Goal: Transaction & Acquisition: Book appointment/travel/reservation

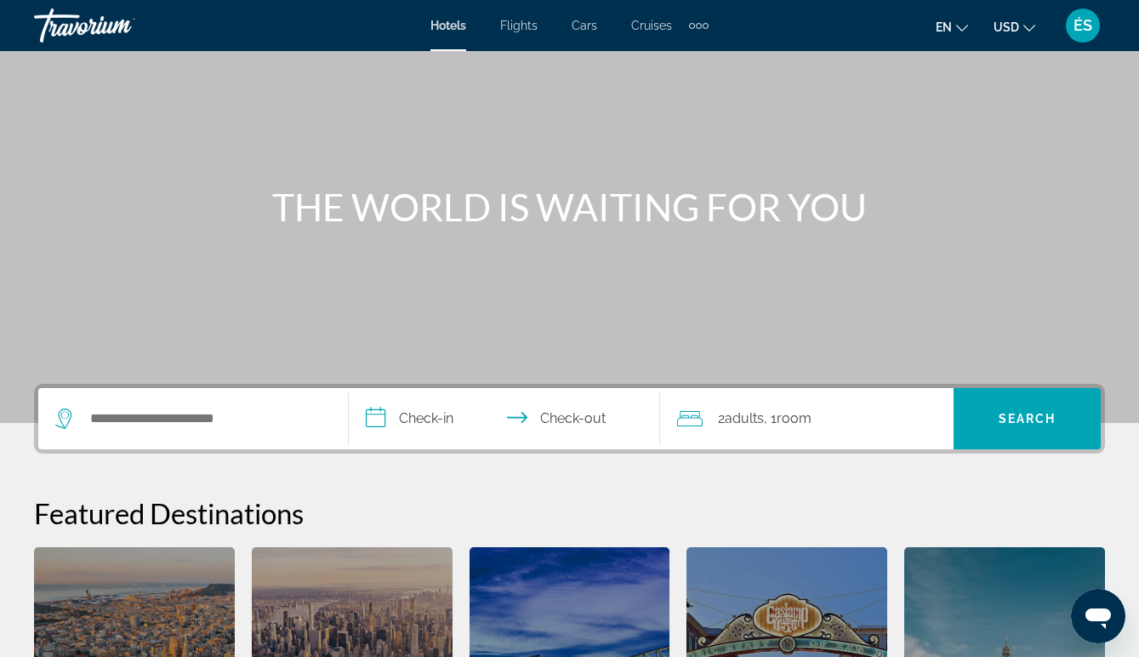
scroll to position [83, 0]
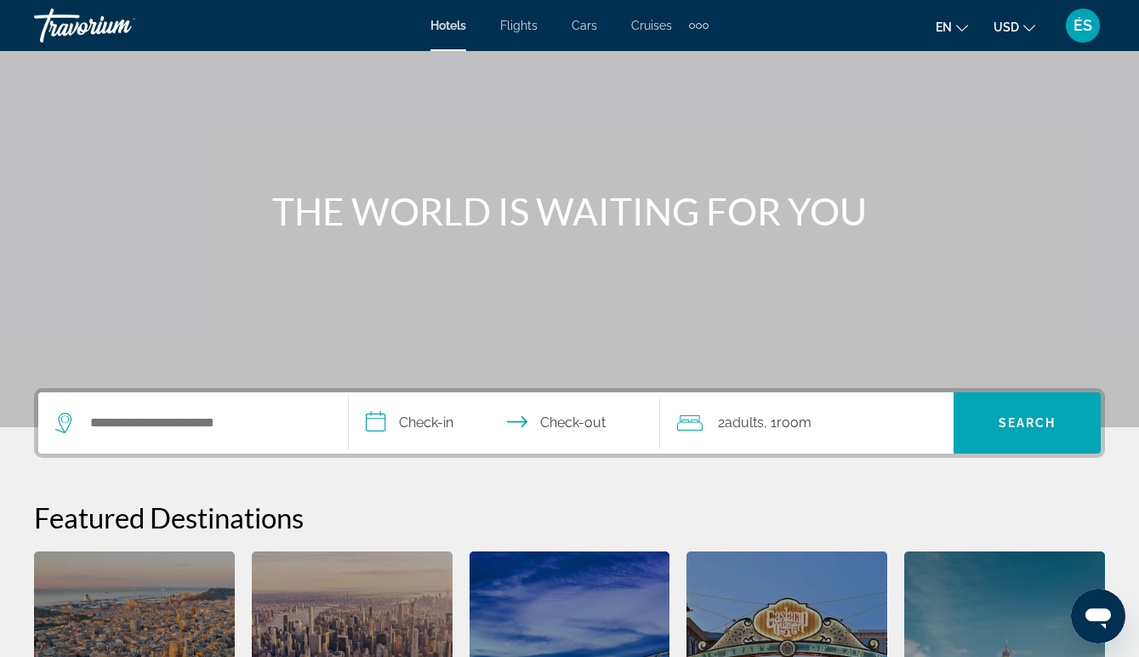
click at [964, 22] on icon "Change language" at bounding box center [962, 28] width 12 height 12
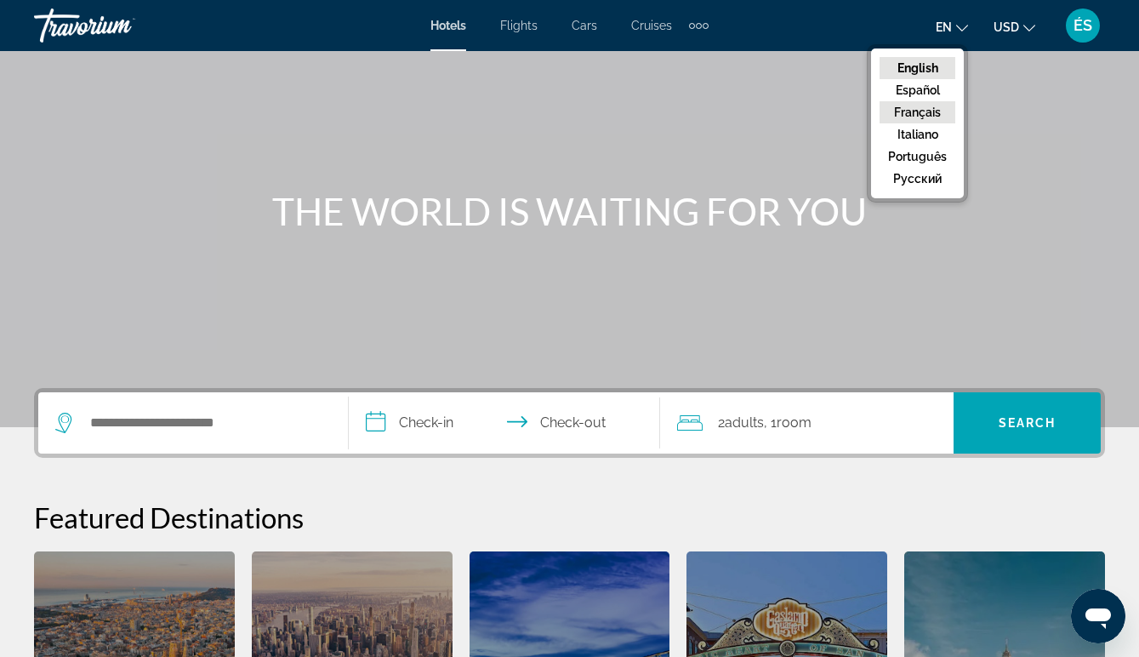
click at [912, 111] on button "Français" at bounding box center [918, 112] width 76 height 22
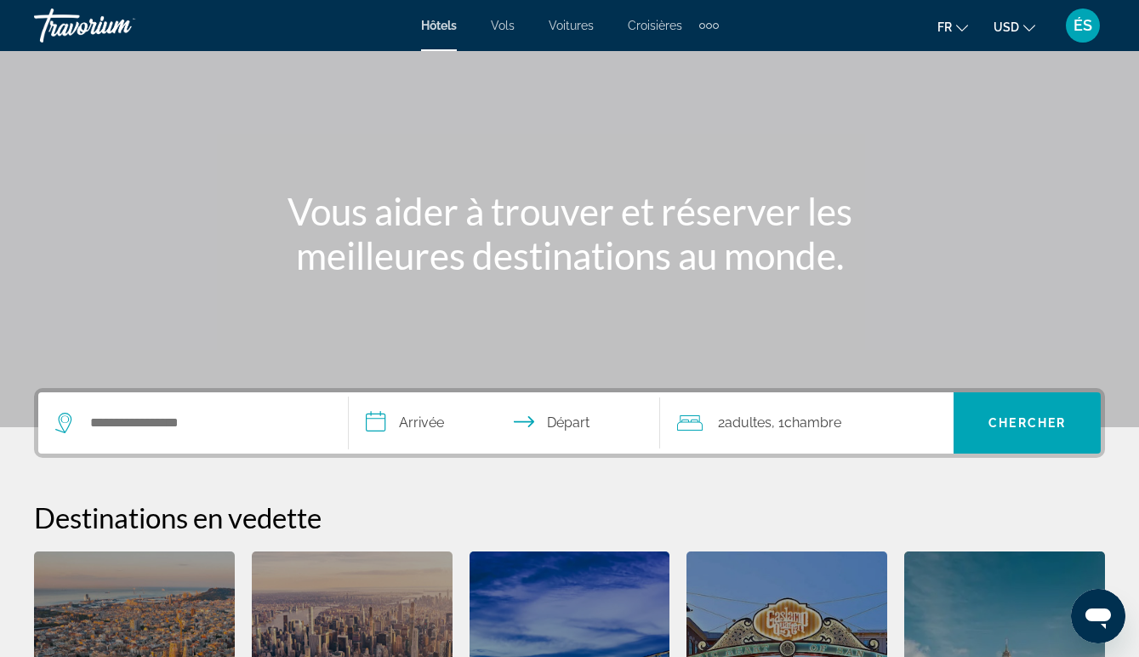
click at [1028, 28] on icon "Change currency" at bounding box center [1030, 28] width 12 height 7
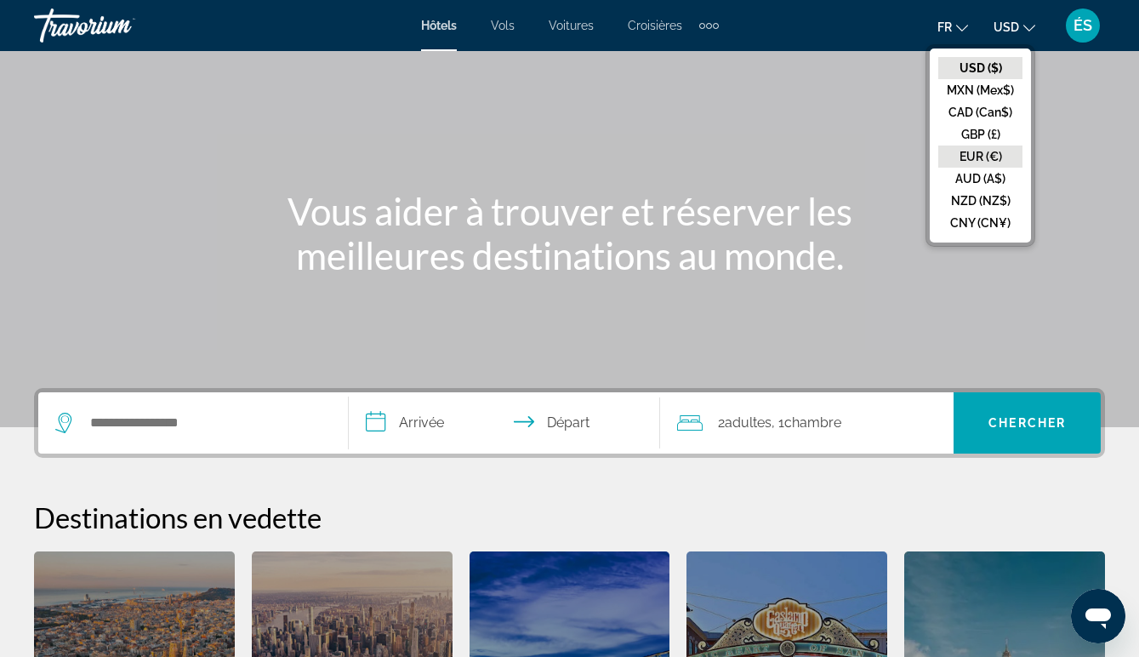
click at [974, 150] on button "EUR (€)" at bounding box center [981, 157] width 84 height 22
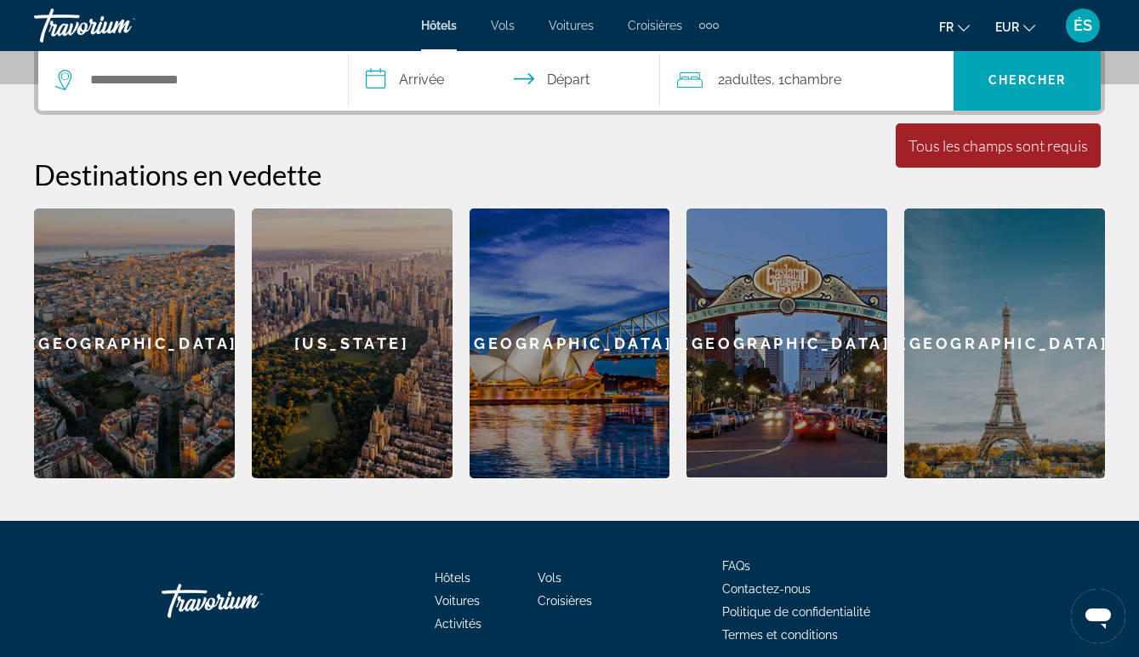
scroll to position [428, 0]
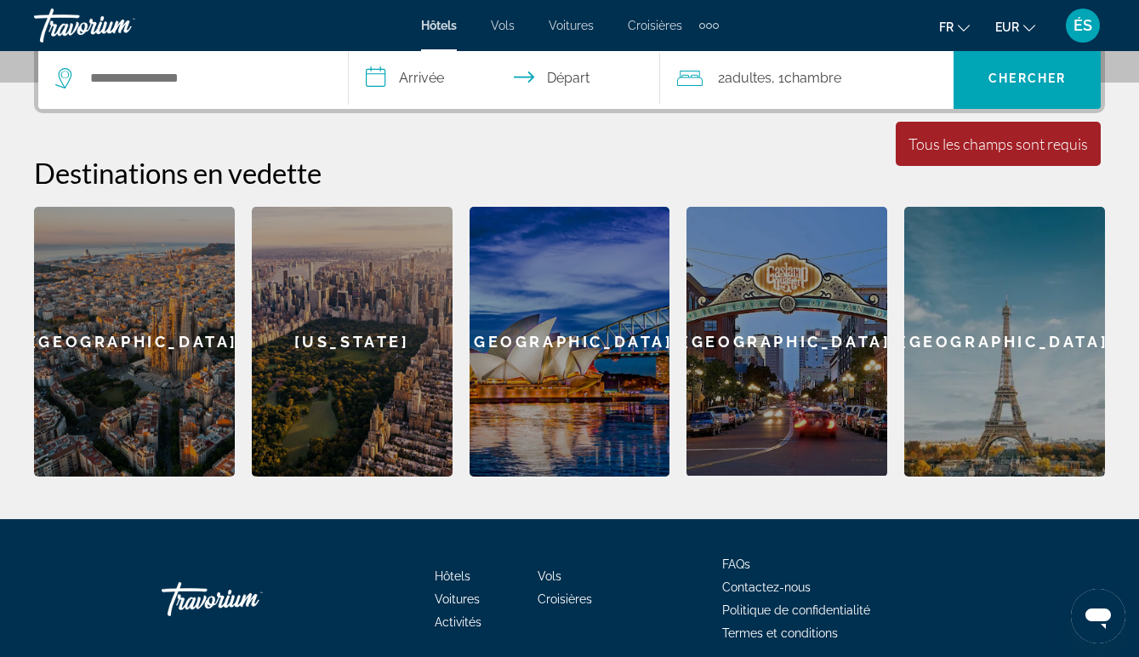
click at [1090, 21] on span "ÉS" at bounding box center [1083, 25] width 19 height 17
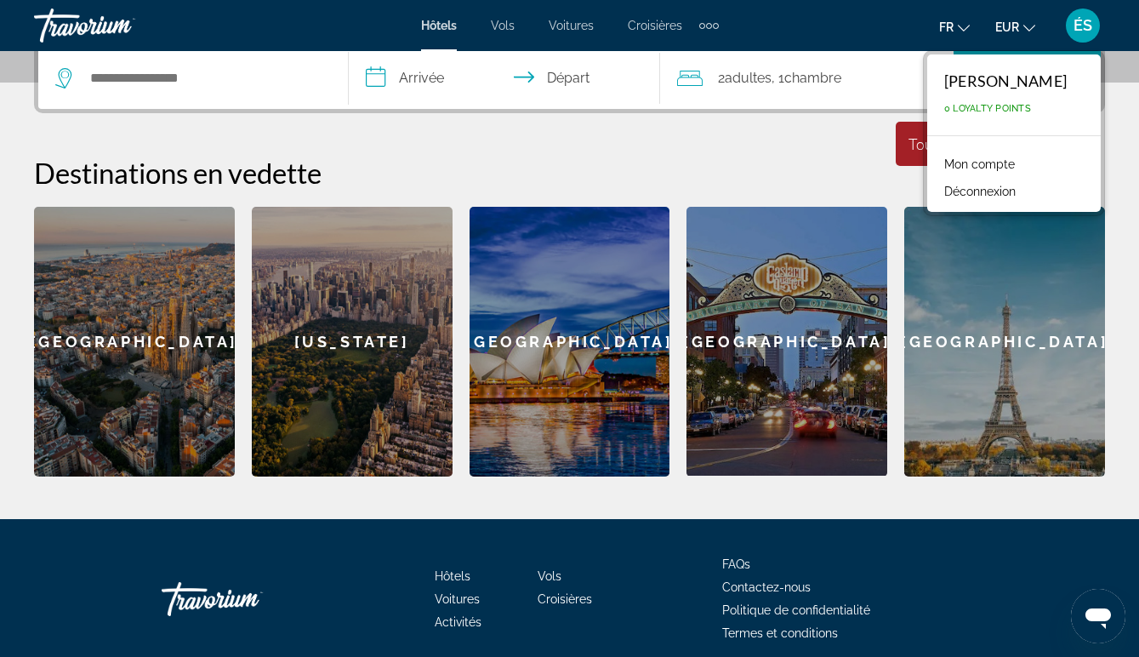
click at [1090, 21] on span "ÉS" at bounding box center [1083, 25] width 19 height 17
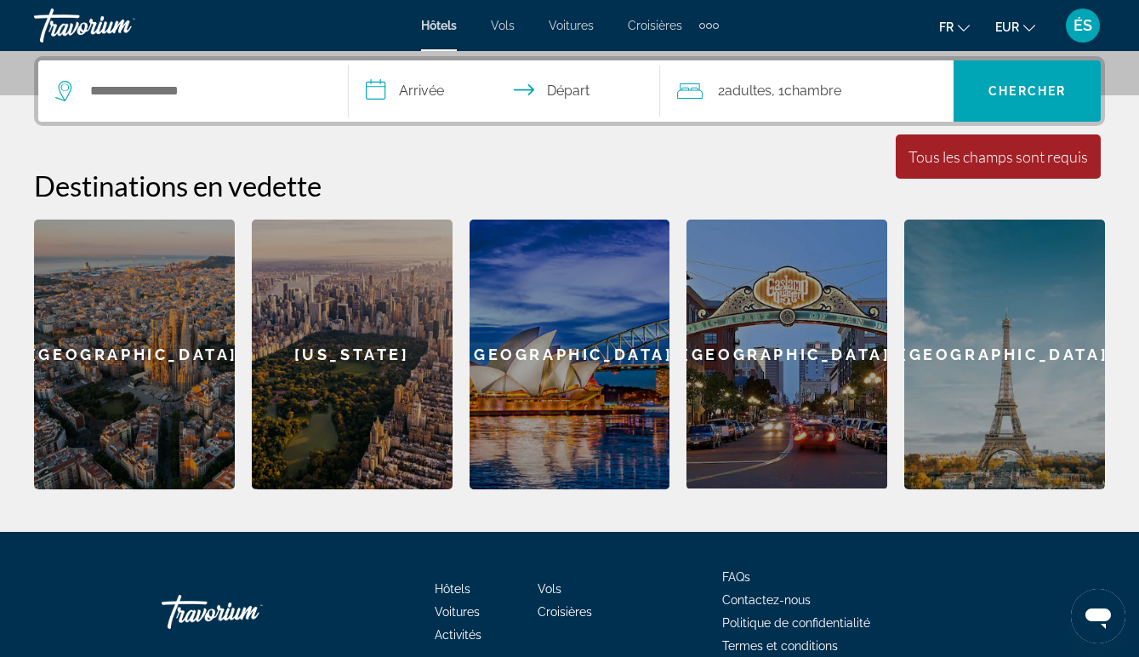
scroll to position [416, 0]
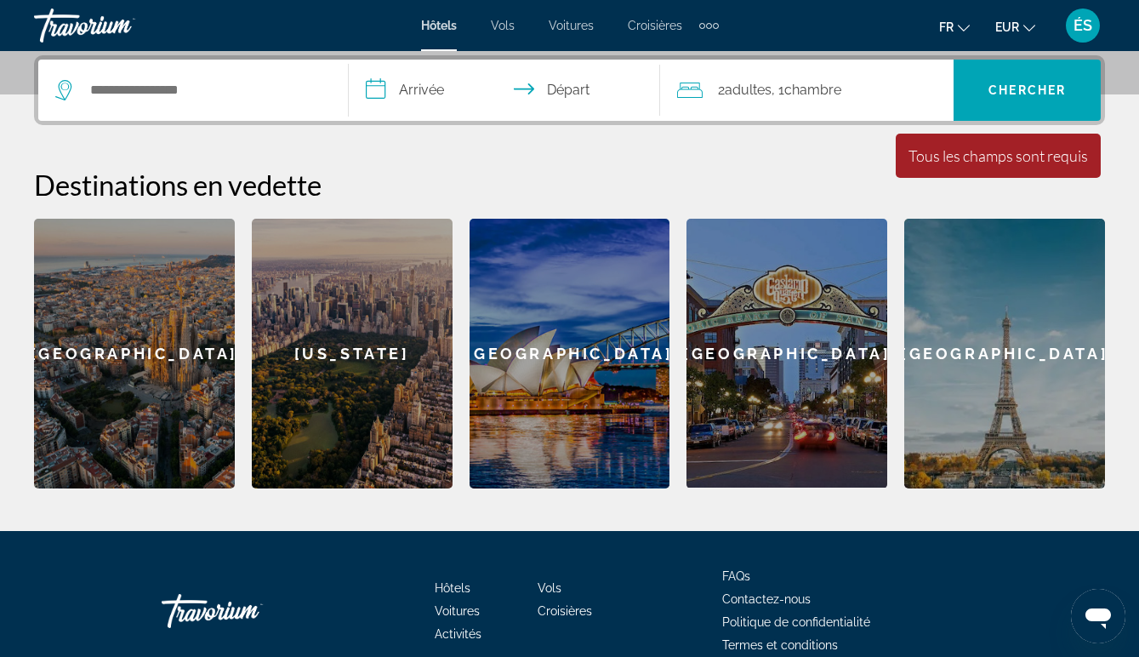
click at [591, 370] on div "[GEOGRAPHIC_DATA]" at bounding box center [570, 354] width 201 height 270
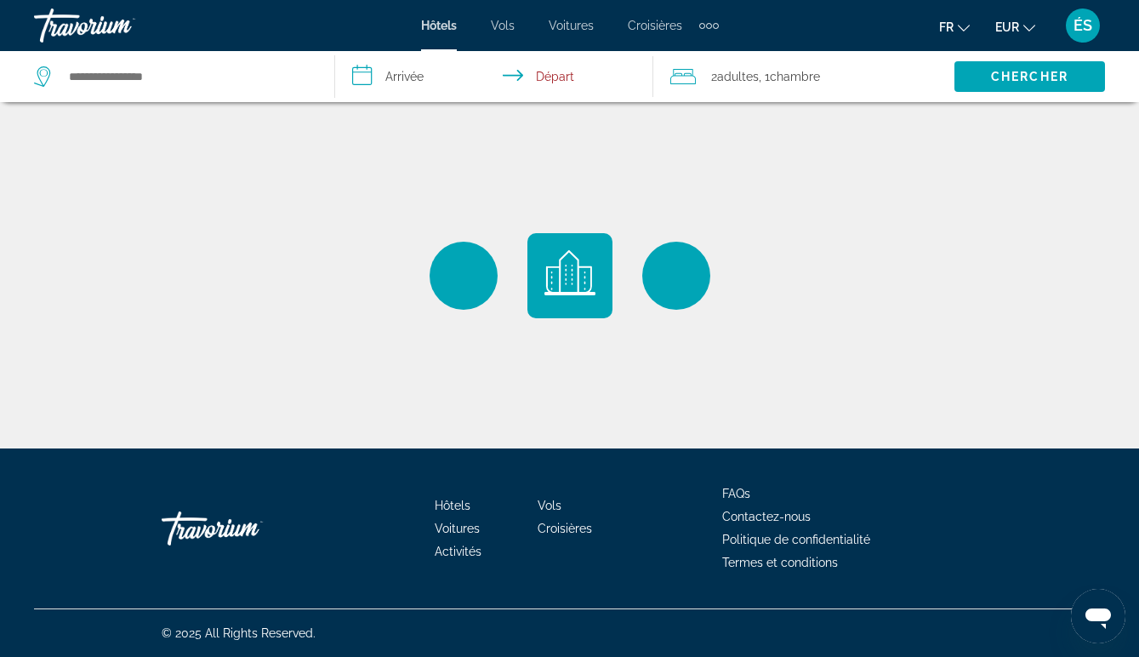
type input "**********"
